Goal: Use online tool/utility

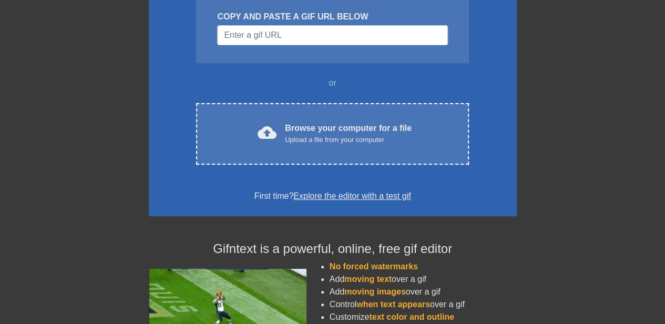
scroll to position [158, 0]
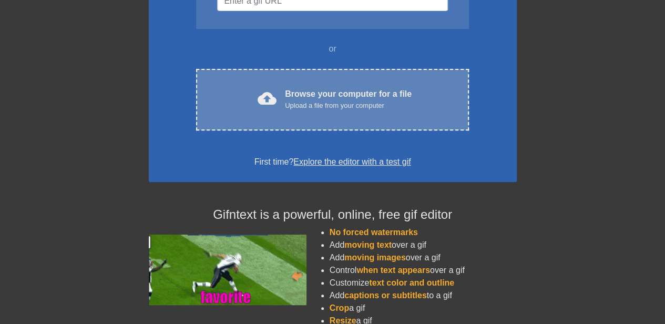
click at [318, 95] on div "Browse your computer for a file Upload a file from your computer" at bounding box center [348, 99] width 127 height 23
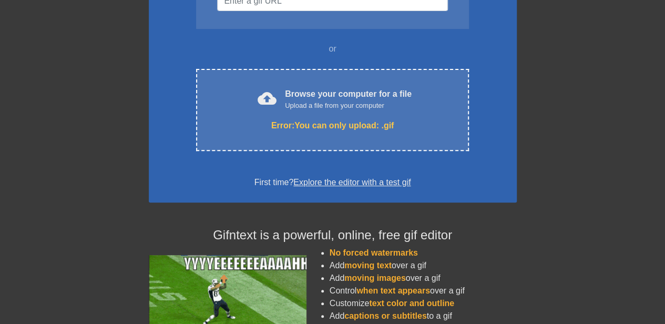
scroll to position [0, 0]
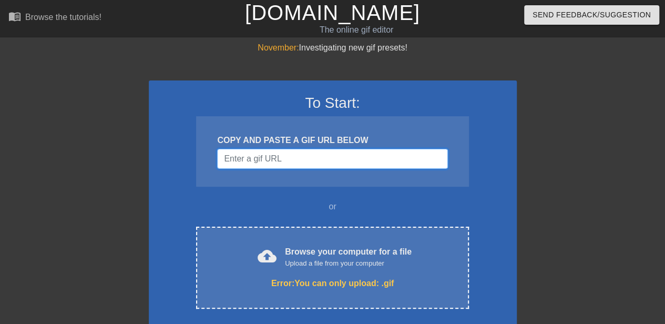
click at [344, 152] on input "Username" at bounding box center [332, 159] width 230 height 20
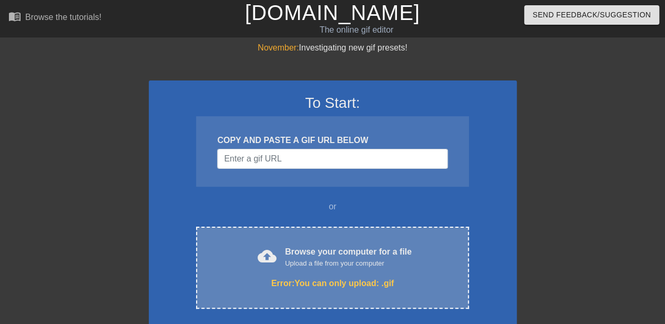
click at [346, 286] on div "Error: You can only upload: .gif" at bounding box center [332, 283] width 228 height 13
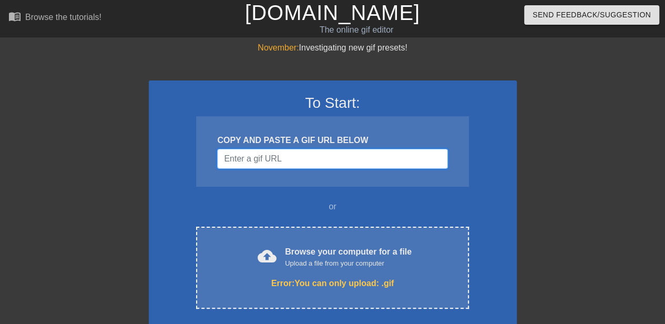
click at [331, 161] on input "Username" at bounding box center [332, 159] width 230 height 20
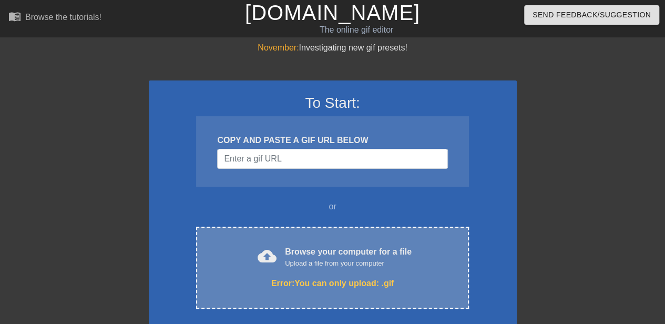
click at [333, 243] on div "cloud_upload Browse your computer for a file Upload a file from your computer E…" at bounding box center [332, 267] width 272 height 82
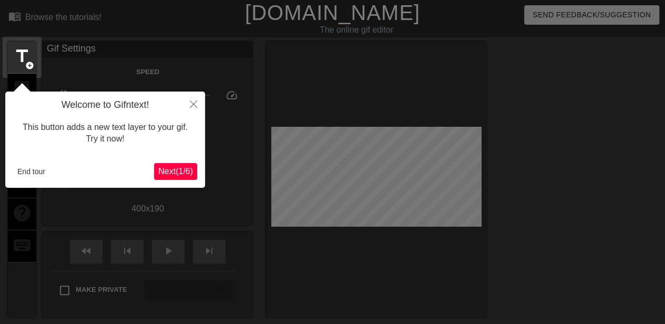
scroll to position [26, 0]
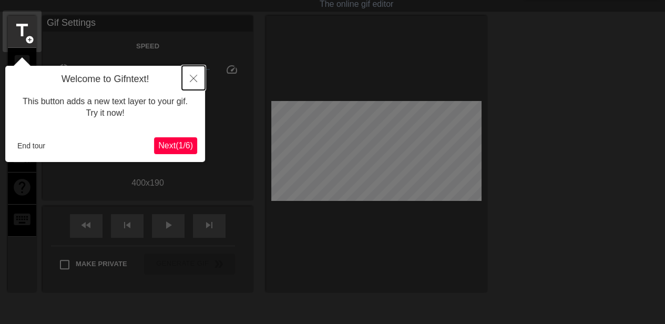
click at [198, 78] on button "Close" at bounding box center [193, 78] width 23 height 24
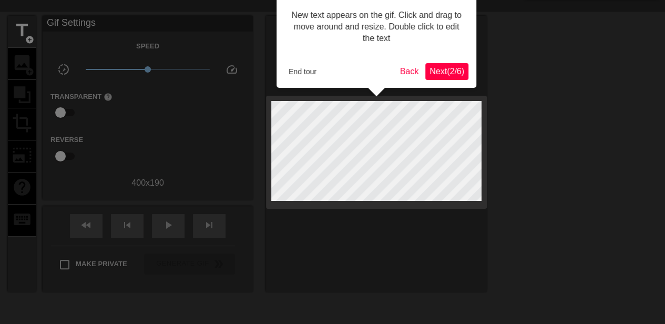
scroll to position [0, 0]
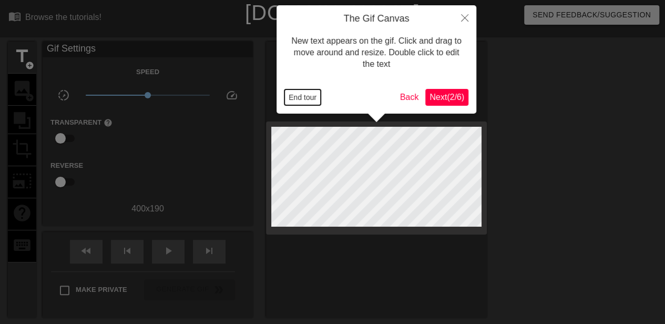
click at [295, 95] on button "End tour" at bounding box center [302, 97] width 36 height 16
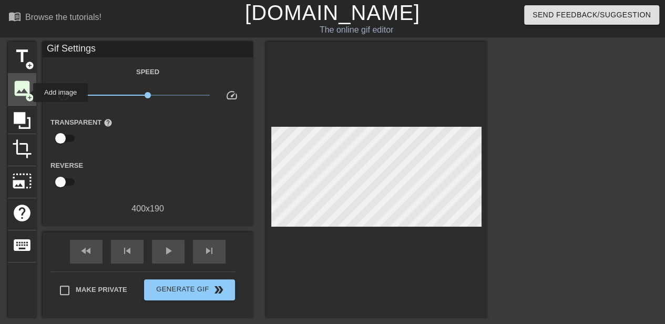
click at [26, 93] on span "add_circle" at bounding box center [29, 97] width 9 height 9
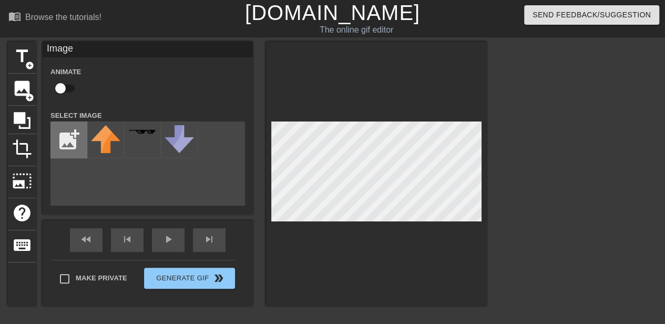
click at [78, 141] on input "file" at bounding box center [69, 140] width 36 height 36
type input "C:\fakepath\Halo of the Sun.gif"
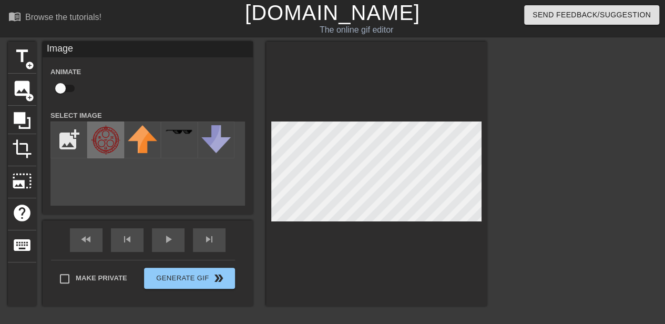
click at [100, 139] on img at bounding box center [105, 140] width 29 height 30
click at [443, 232] on div at bounding box center [376, 174] width 221 height 264
click at [439, 229] on div at bounding box center [376, 174] width 221 height 264
click at [141, 151] on img at bounding box center [142, 139] width 29 height 28
click at [97, 137] on img at bounding box center [105, 140] width 29 height 30
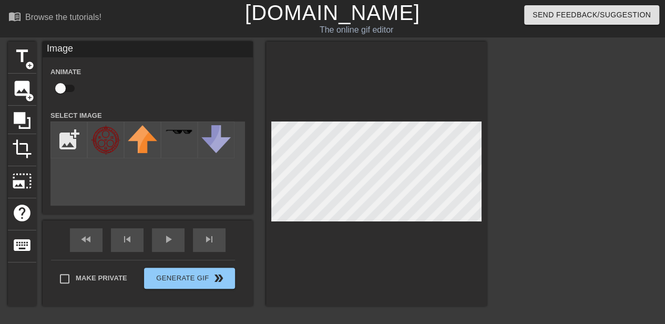
click at [61, 89] on input "checkbox" at bounding box center [60, 88] width 60 height 20
click at [61, 89] on input "checkbox" at bounding box center [70, 88] width 60 height 20
checkbox input "false"
click at [370, 222] on div at bounding box center [376, 174] width 221 height 264
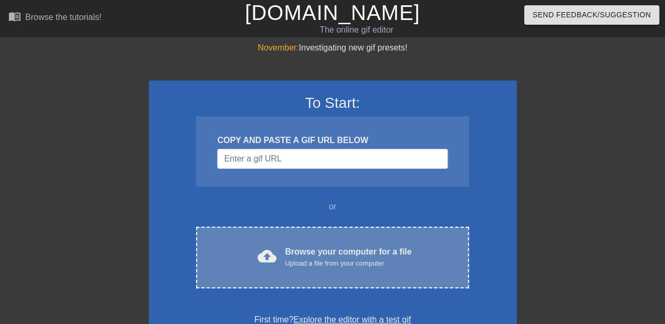
click at [339, 248] on div "Browse your computer for a file Upload a file from your computer" at bounding box center [348, 256] width 127 height 23
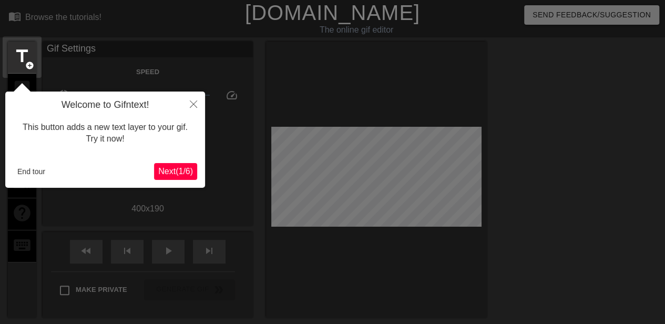
scroll to position [26, 0]
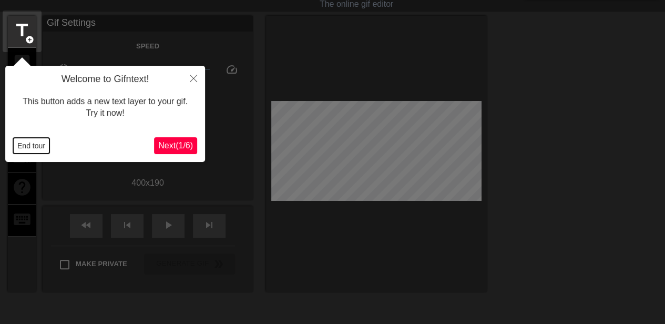
click at [21, 143] on button "End tour" at bounding box center [31, 146] width 36 height 16
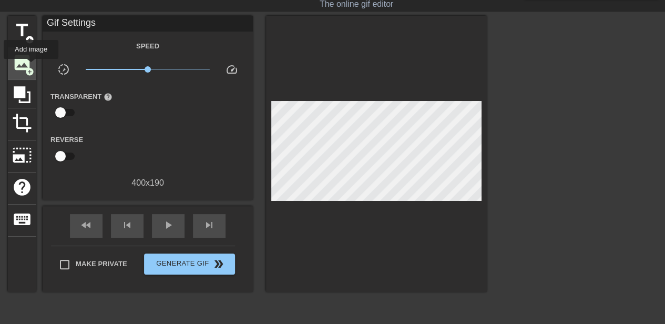
click at [31, 67] on span "add_circle" at bounding box center [29, 71] width 9 height 9
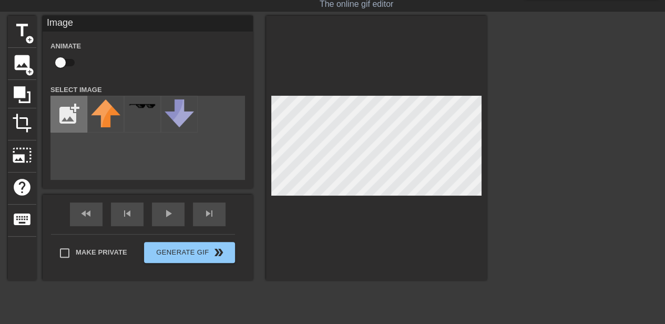
click at [55, 113] on input "file" at bounding box center [69, 114] width 36 height 36
type input "C:\fakepath\Halo of the Sun.gif"
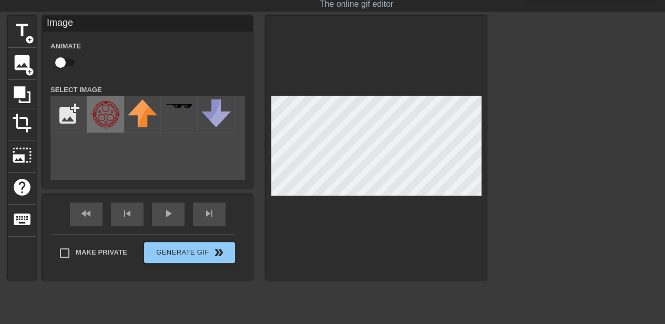
click at [106, 119] on img at bounding box center [105, 114] width 29 height 30
click at [416, 199] on div at bounding box center [376, 148] width 221 height 264
click at [562, 171] on div at bounding box center [578, 173] width 158 height 315
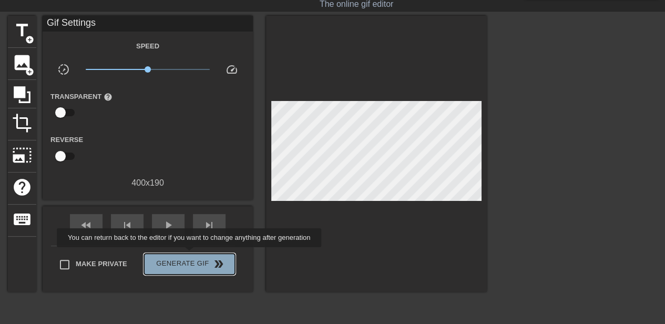
click at [190, 254] on button "Generate Gif double_arrow" at bounding box center [189, 263] width 91 height 21
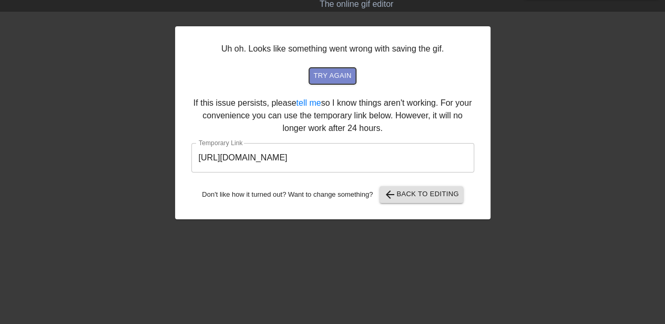
click at [338, 76] on span "try again" at bounding box center [332, 76] width 38 height 12
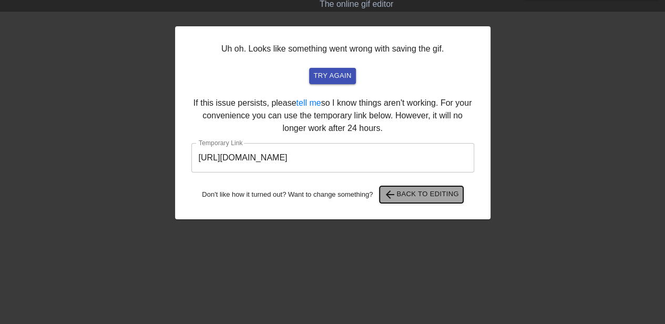
click at [404, 193] on span "arrow_back Back to Editing" at bounding box center [421, 194] width 75 height 13
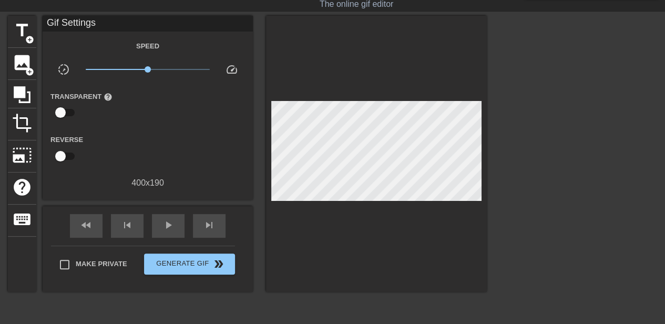
drag, startPoint x: 404, startPoint y: 193, endPoint x: 533, endPoint y: 188, distance: 129.9
click at [546, 182] on div at bounding box center [578, 173] width 158 height 315
